Goal: Task Accomplishment & Management: Manage account settings

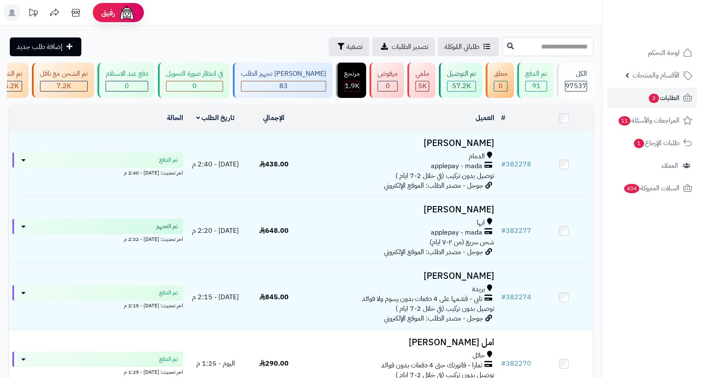
click at [555, 43] on input "text" at bounding box center [547, 46] width 91 height 19
paste input "******"
type input "******"
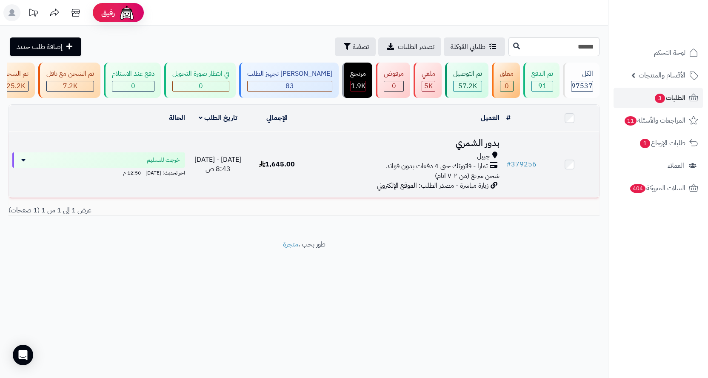
click at [367, 193] on td "بدور الشمري جبيل تمارا - فاتورتك حتى 4 دفعات بدون فوائد شحن سريع (من ٢-٧ ايام) …" at bounding box center [405, 165] width 197 height 66
click at [275, 193] on td "1,645.00" at bounding box center [277, 165] width 59 height 66
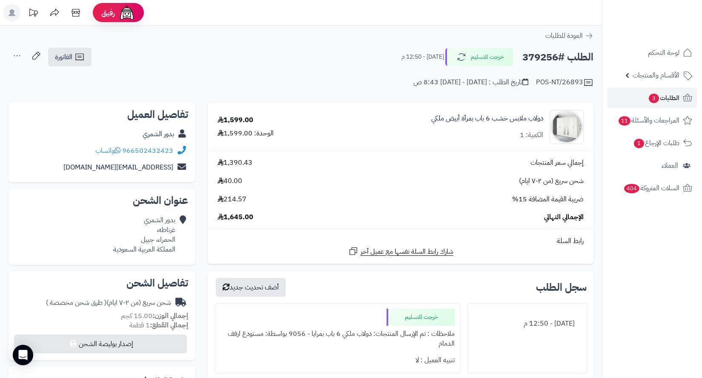
scroll to position [43, 0]
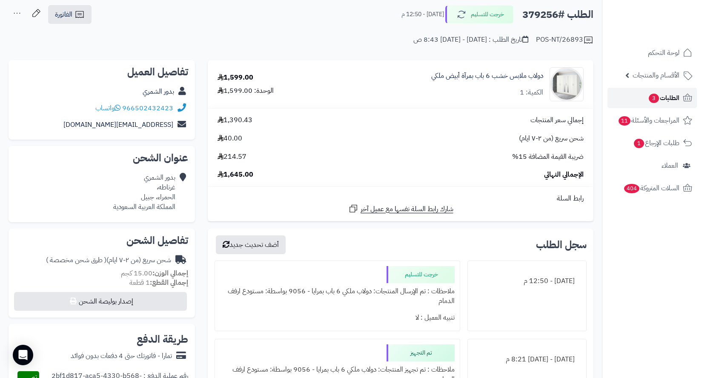
click at [666, 103] on span "الطلبات 3" at bounding box center [664, 98] width 32 height 12
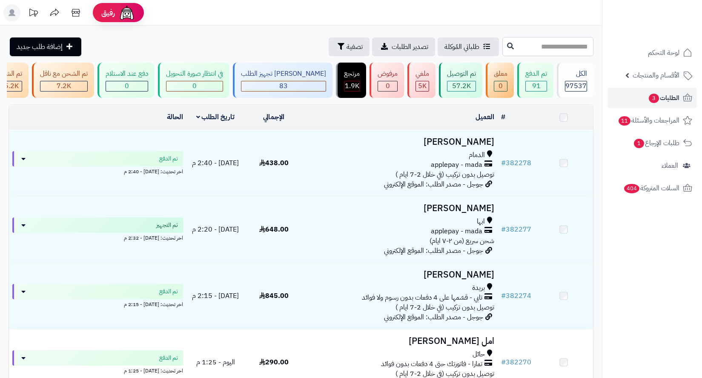
drag, startPoint x: 0, startPoint y: 0, endPoint x: 555, endPoint y: 44, distance: 556.9
click at [555, 44] on input "text" at bounding box center [547, 46] width 91 height 19
paste input "******"
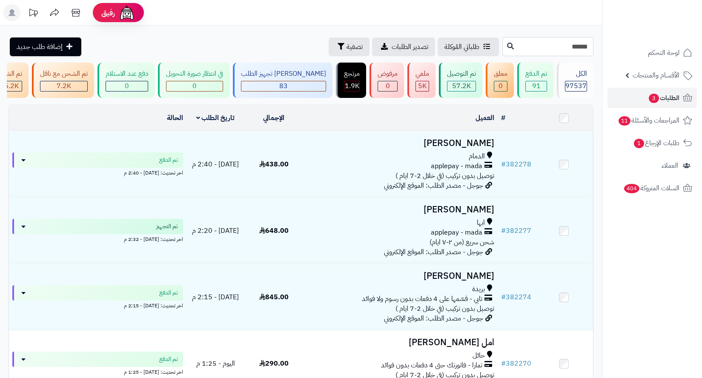
type input "******"
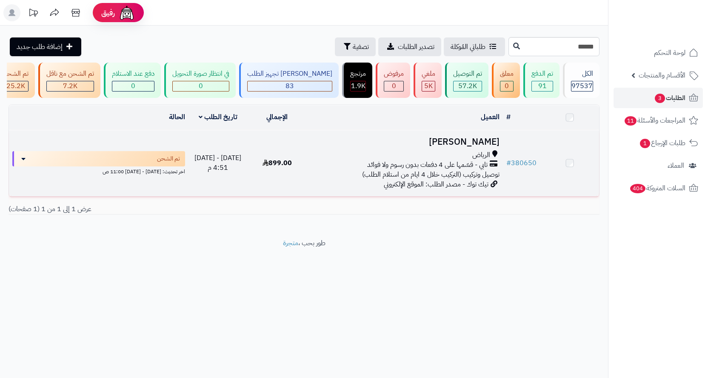
click at [449, 157] on div "الرياض" at bounding box center [405, 155] width 190 height 10
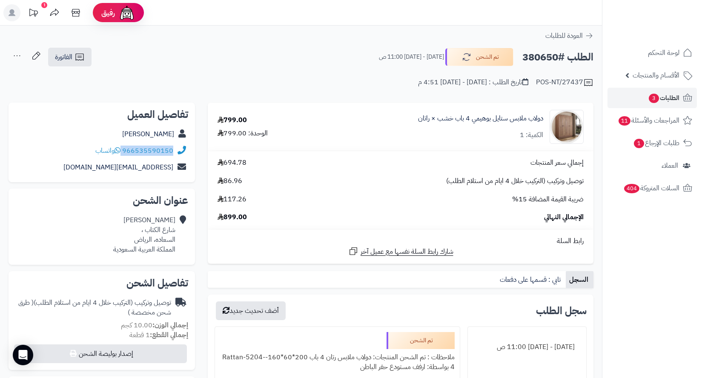
copy div "966535590150"
drag, startPoint x: 176, startPoint y: 151, endPoint x: 119, endPoint y: 152, distance: 57.1
click at [119, 152] on div "966535590150 واتساب" at bounding box center [101, 151] width 173 height 17
click at [537, 61] on h2 "الطلب #380650" at bounding box center [557, 57] width 71 height 17
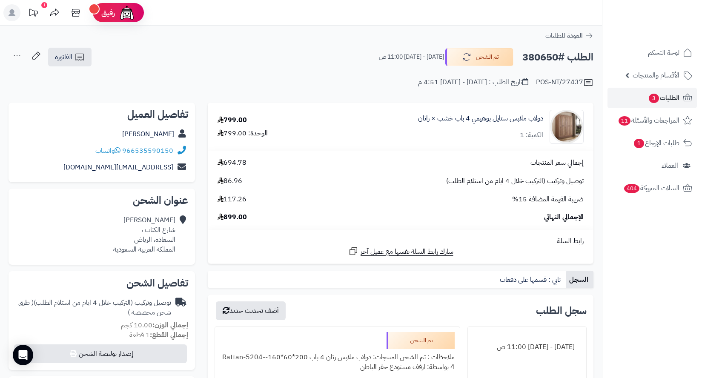
copy h2 "380650"
click at [165, 243] on div "فاطمه مجممي شارع الكتاب ، السعاده، الرياض المملكة العربية السعودية" at bounding box center [144, 234] width 62 height 39
copy div "السعاده، الرياض"
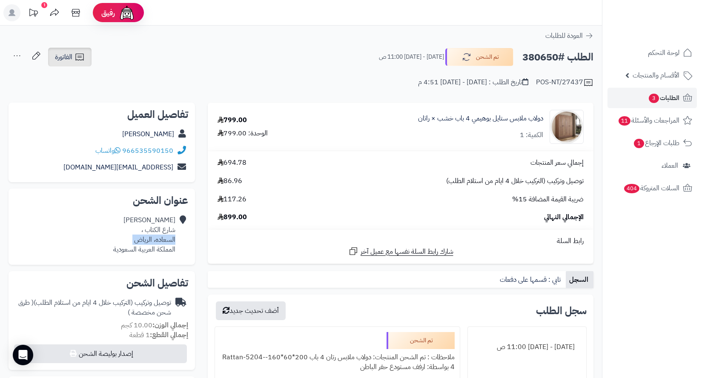
click at [69, 57] on span "الفاتورة" at bounding box center [63, 57] width 17 height 10
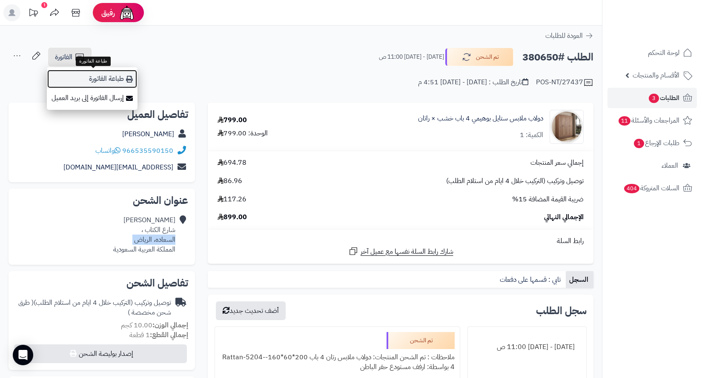
click at [103, 86] on link "طباعة الفاتورة" at bounding box center [92, 78] width 91 height 19
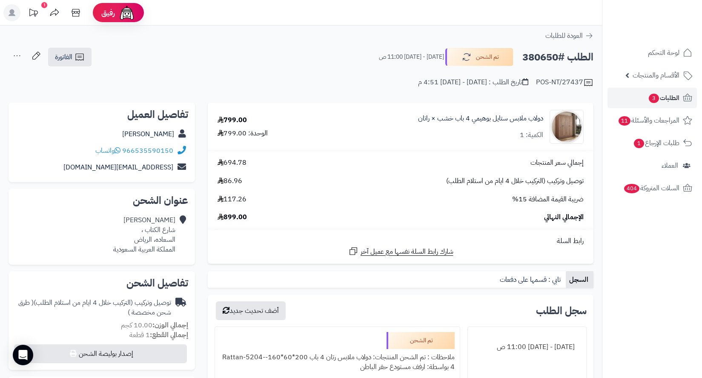
click at [543, 58] on h2 "الطلب #380650" at bounding box center [557, 57] width 71 height 17
copy h2 "380650"
click at [664, 105] on link "الطلبات 3" at bounding box center [652, 98] width 89 height 20
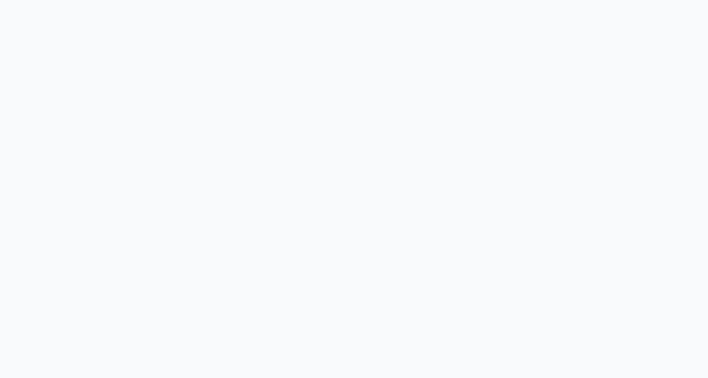
click at [548, 43] on body at bounding box center [354, 189] width 708 height 378
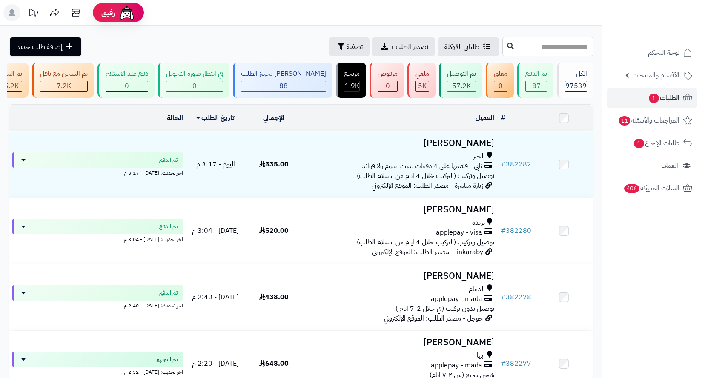
click at [547, 51] on input "text" at bounding box center [547, 46] width 91 height 19
paste input "******"
type input "******"
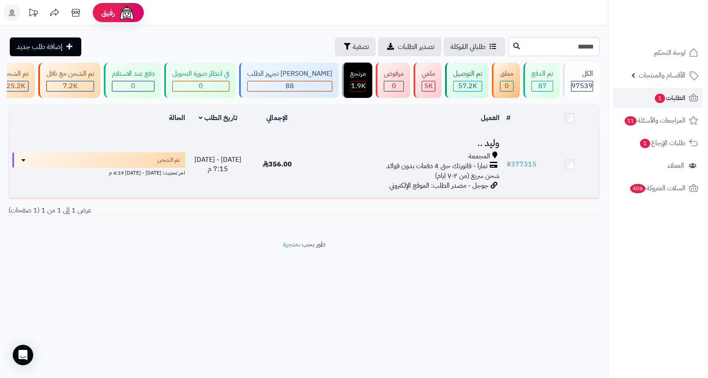
click at [364, 156] on td "وليد .. المجمعة تمارا - فاتورتك حتى 4 دفعات بدون فوائد شحن سريع (من ٢-٧ ايام) ج…" at bounding box center [405, 165] width 197 height 66
click at [347, 186] on td "وليد .. المجمعة تمارا - فاتورتك حتى 4 دفعات بدون فوائد شحن سريع (من ٢-٧ ايام) ج…" at bounding box center [405, 165] width 197 height 66
click at [407, 158] on div "المجمعة" at bounding box center [405, 157] width 190 height 10
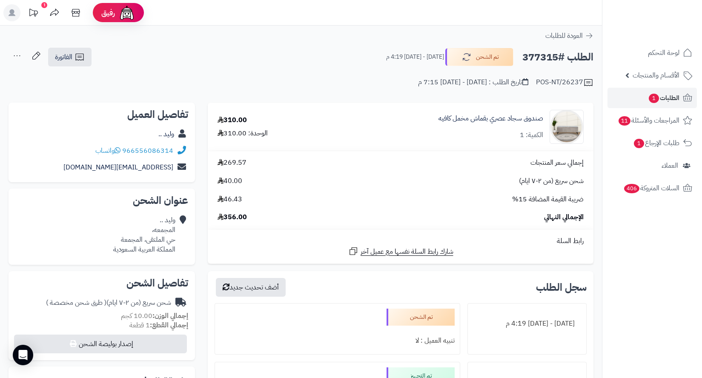
click at [166, 239] on div "وليد .. [GEOGRAPHIC_DATA]، [GEOGRAPHIC_DATA]، المجمعة ال[GEOGRAPHIC_DATA]" at bounding box center [144, 234] width 62 height 39
click at [246, 69] on div "POS-NT/26237 تاريخ الطلب : الثلاثاء - ١٦ سبتمبر ٢٠٢٥ - 7:15 م" at bounding box center [301, 77] width 585 height 20
click at [468, 131] on div "صندوق سجاد عصري بقماش مخمل كافيه الكمية: 1" at bounding box center [491, 127] width 105 height 26
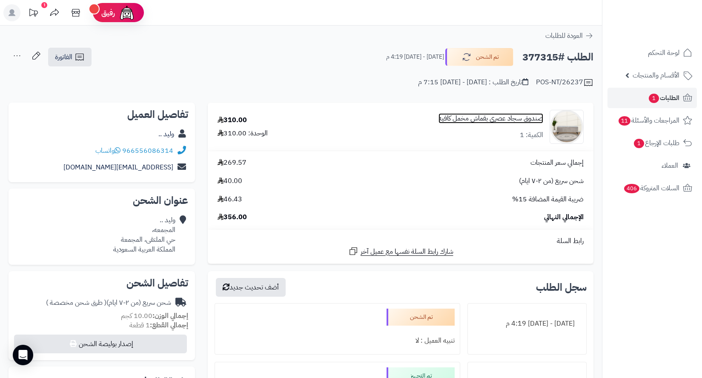
click at [472, 122] on link "صندوق سجاد عصري بقماش مخمل كافيه" at bounding box center [491, 119] width 105 height 10
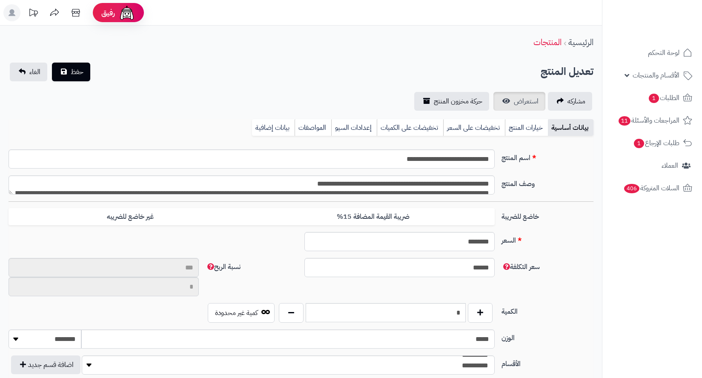
type input "**"
type input "**********"
click at [513, 93] on link "استعراض" at bounding box center [519, 101] width 52 height 19
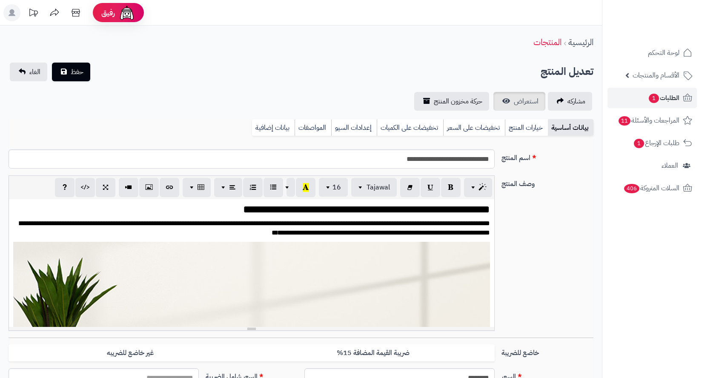
scroll to position [1944, 0]
type input "******"
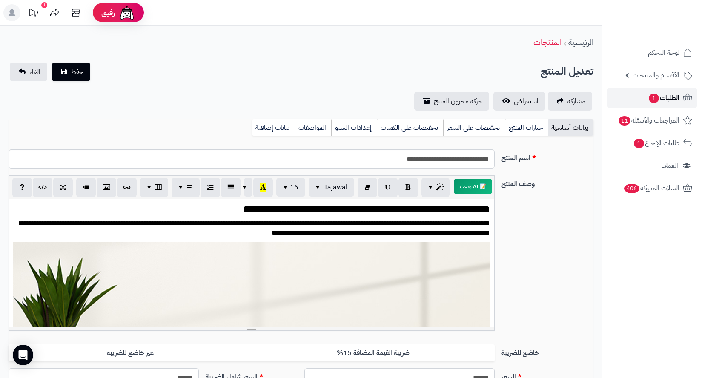
click at [666, 102] on span "الطلبات 1" at bounding box center [664, 98] width 32 height 12
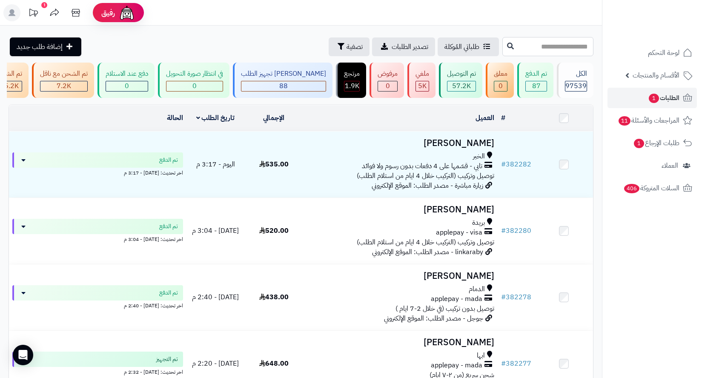
click at [564, 55] on input "text" at bounding box center [547, 46] width 91 height 19
paste input "******"
type input "******"
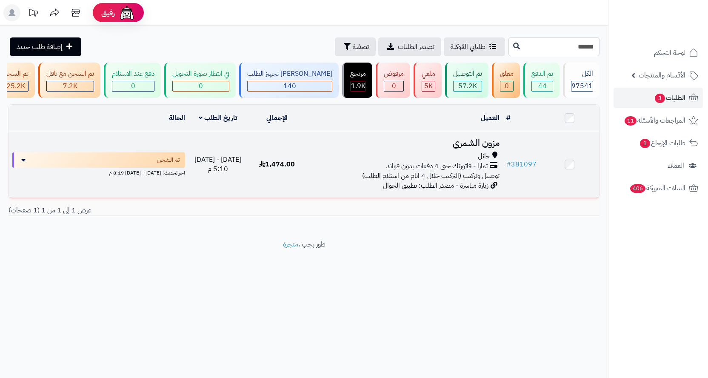
click at [444, 186] on span "زيارة مباشرة - مصدر الطلب: تطبيق الجوال" at bounding box center [436, 186] width 106 height 10
click at [433, 157] on div "حائل" at bounding box center [405, 157] width 190 height 10
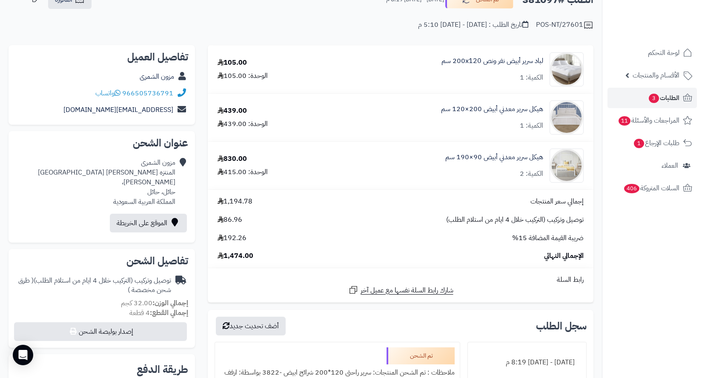
scroll to position [43, 0]
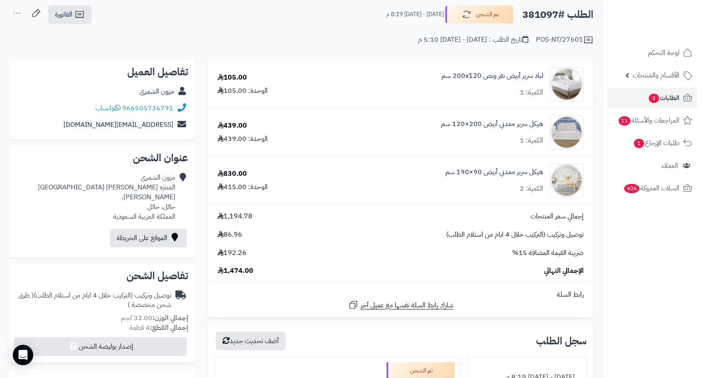
click at [536, 14] on h2 "الطلب #381097" at bounding box center [557, 14] width 71 height 17
copy h2 "381097"
click at [151, 199] on div "مزون الشمرى المنتزه الغربي شارع محمد بن عبدالوهاب، حائل، حائل المملكة العربية ا…" at bounding box center [95, 197] width 160 height 49
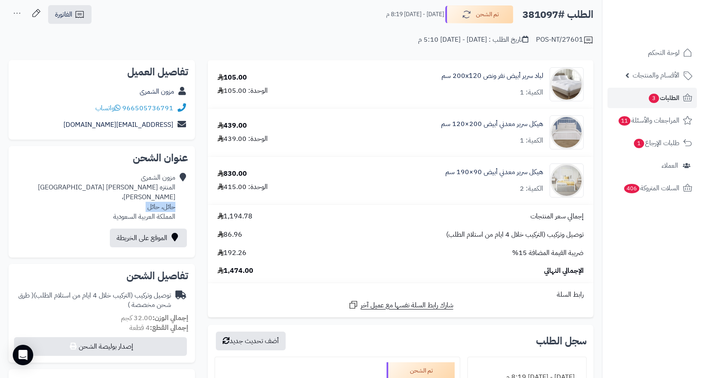
click at [151, 199] on div "مزون الشمرى المنتزه الغربي شارع محمد بن عبدالوهاب، حائل، حائل المملكة العربية ا…" at bounding box center [95, 197] width 160 height 49
copy div "حائل، حائل"
click at [69, 17] on span "الفاتورة" at bounding box center [63, 14] width 17 height 10
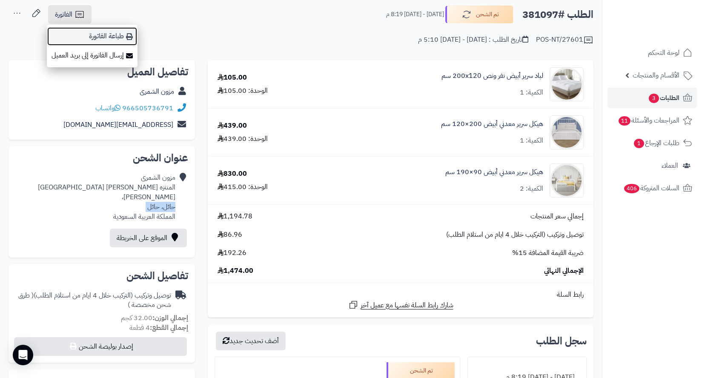
click at [107, 39] on link "طباعة الفاتورة" at bounding box center [92, 36] width 91 height 19
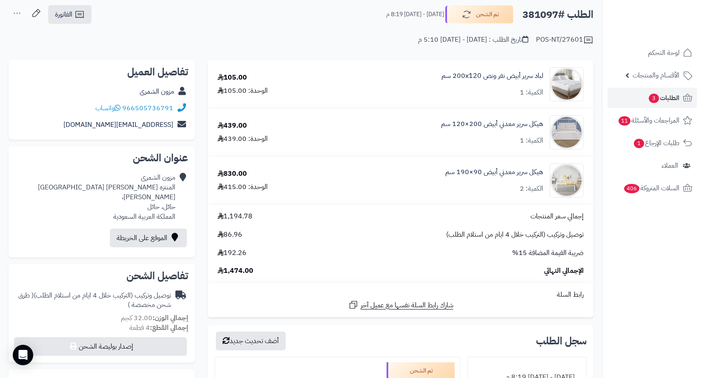
click at [546, 17] on h2 "الطلب #381097" at bounding box center [557, 14] width 71 height 17
copy h2 "381097"
